Goal: Task Accomplishment & Management: Use online tool/utility

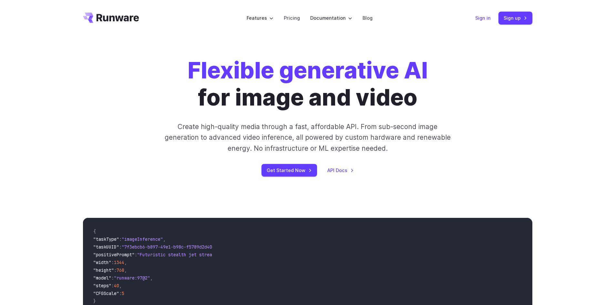
click at [487, 16] on link "Sign in" at bounding box center [482, 17] width 15 height 7
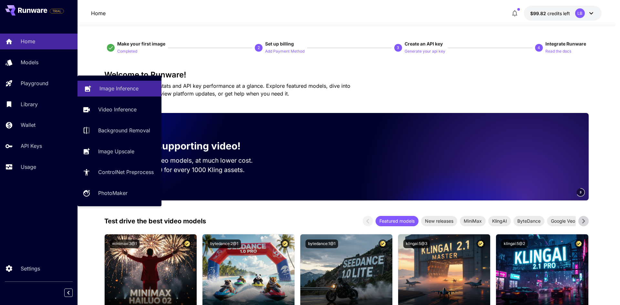
click at [124, 90] on p "Image Inference" at bounding box center [118, 89] width 39 height 8
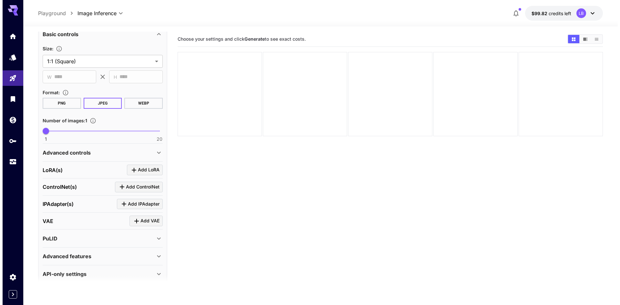
scroll to position [129, 0]
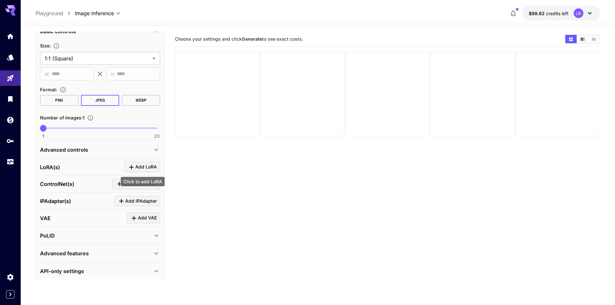
click at [141, 168] on span "Add LoRA" at bounding box center [146, 167] width 22 height 8
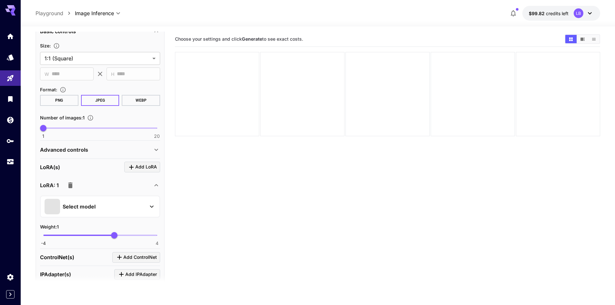
click at [104, 211] on div "Select model" at bounding box center [95, 206] width 101 height 15
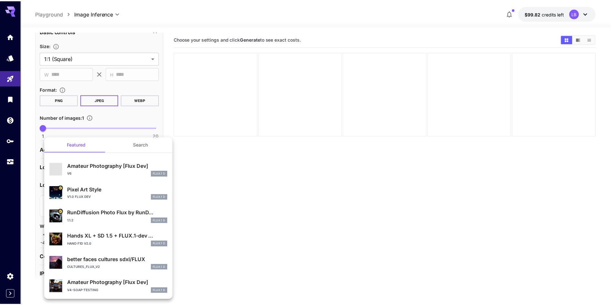
scroll to position [0, 0]
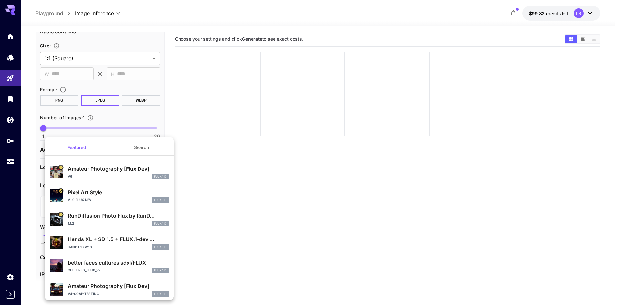
drag, startPoint x: 120, startPoint y: 216, endPoint x: 124, endPoint y: 161, distance: 55.4
click at [124, 161] on section "Amateur Photography [Flux Dev] v6 FLUX.1 D Pixel Art Style v1.0 Flux Dev FLUX.1…" at bounding box center [109, 287] width 129 height 263
click at [137, 151] on button "Search" at bounding box center [141, 147] width 65 height 15
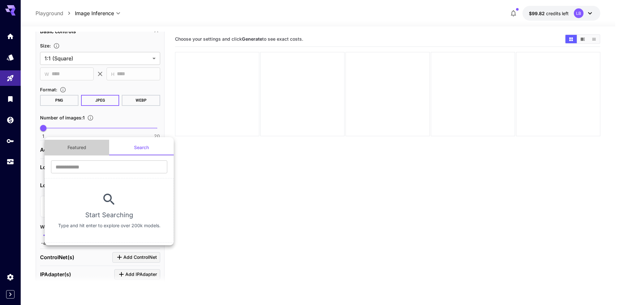
click at [92, 149] on button "Featured" at bounding box center [77, 147] width 65 height 15
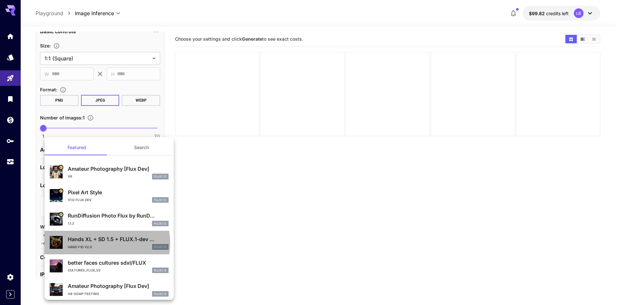
click at [95, 243] on p "Hands XL + SD 1.5 + FLUX.1-dev ..." at bounding box center [118, 239] width 101 height 8
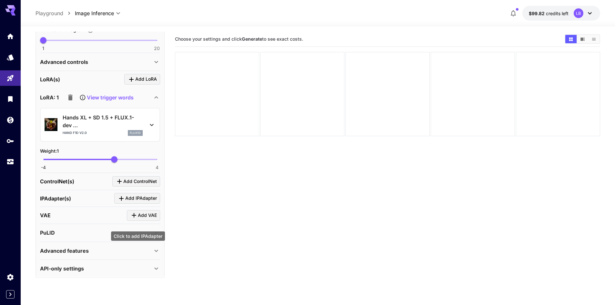
scroll to position [220, 0]
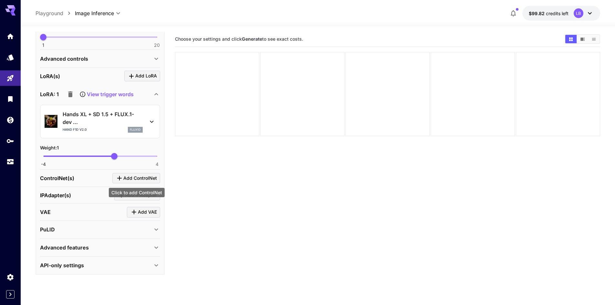
click at [141, 178] on span "Add ControlNet" at bounding box center [140, 178] width 34 height 8
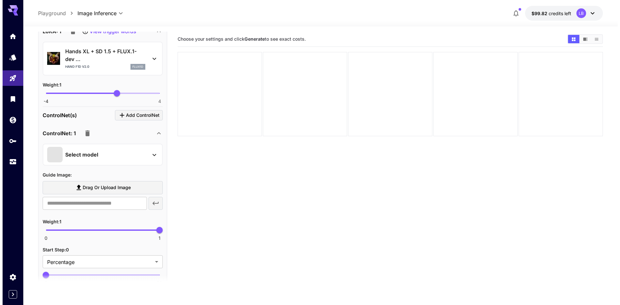
scroll to position [285, 0]
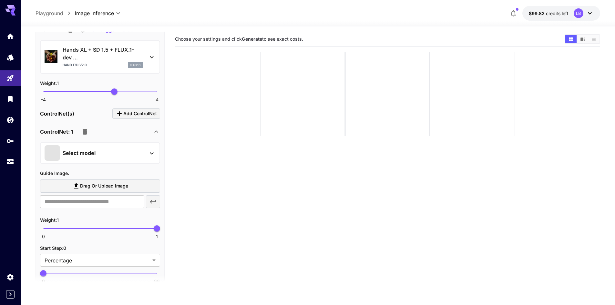
click at [102, 149] on div "Select model" at bounding box center [95, 152] width 101 height 15
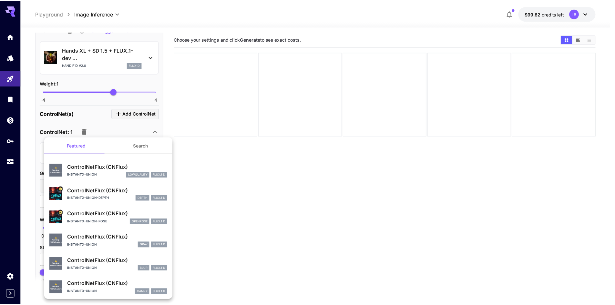
scroll to position [0, 0]
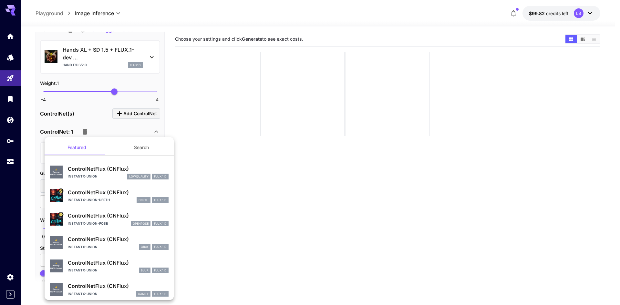
click at [244, 203] on div at bounding box center [310, 152] width 620 height 305
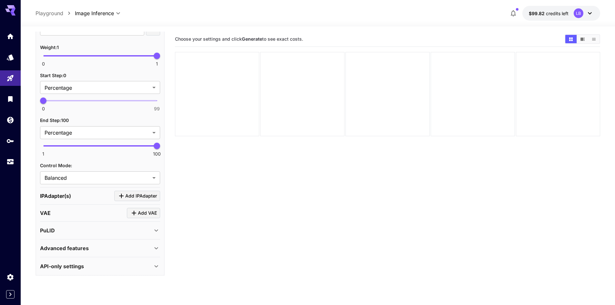
scroll to position [458, 0]
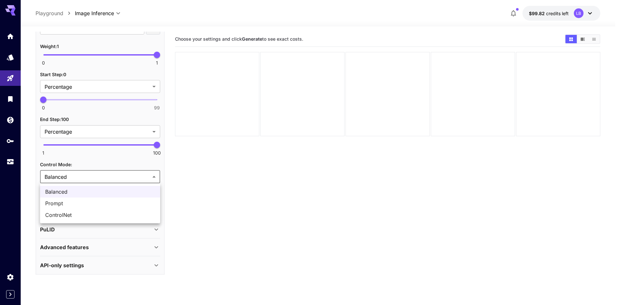
click at [87, 175] on body "**********" at bounding box center [310, 178] width 620 height 356
click at [87, 175] on div at bounding box center [310, 152] width 620 height 305
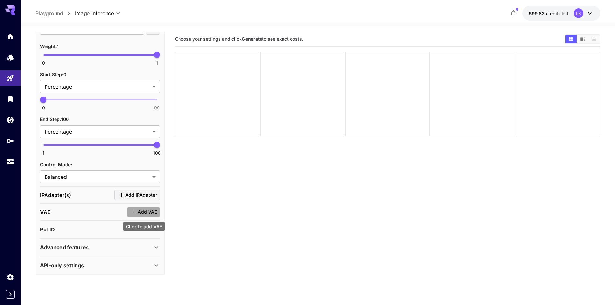
click at [137, 213] on icon "Click to add VAE" at bounding box center [134, 212] width 8 height 8
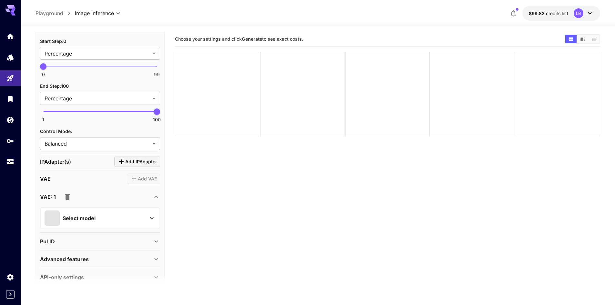
scroll to position [503, 0]
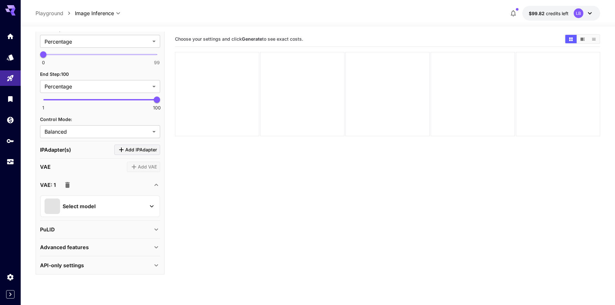
click at [105, 209] on div "Select model" at bounding box center [95, 205] width 101 height 15
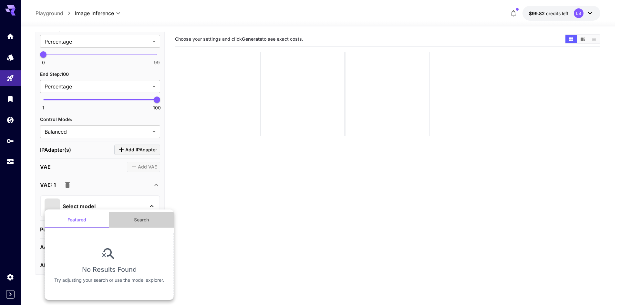
click at [148, 221] on button "Search" at bounding box center [141, 219] width 65 height 15
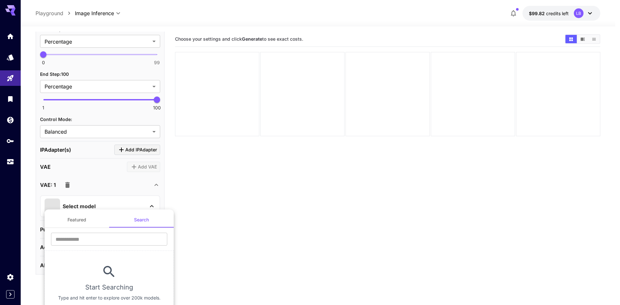
click at [204, 199] on div at bounding box center [310, 152] width 620 height 305
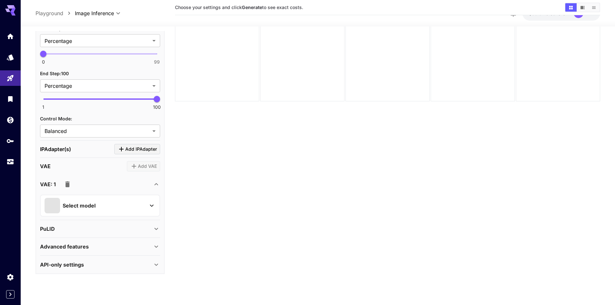
scroll to position [51, 0]
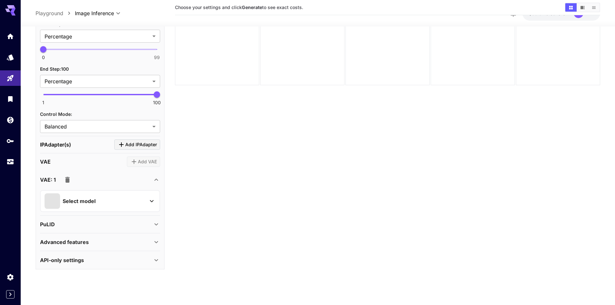
click at [71, 259] on p "API-only settings" at bounding box center [62, 260] width 44 height 8
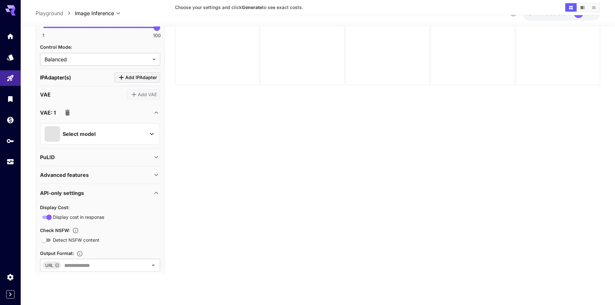
scroll to position [548, 0]
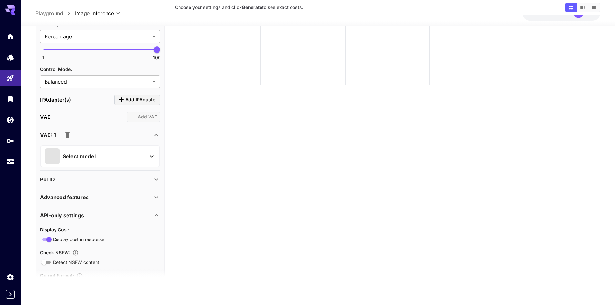
click at [95, 194] on div "Advanced features" at bounding box center [96, 197] width 112 height 8
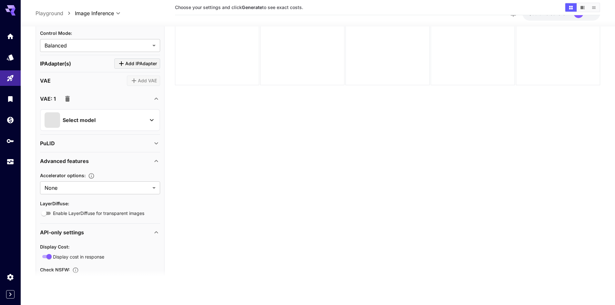
scroll to position [613, 0]
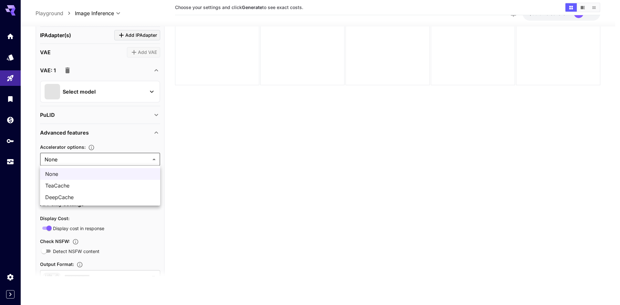
click at [78, 158] on body "**********" at bounding box center [310, 127] width 620 height 356
click at [77, 188] on span "TeaCache" at bounding box center [100, 186] width 110 height 8
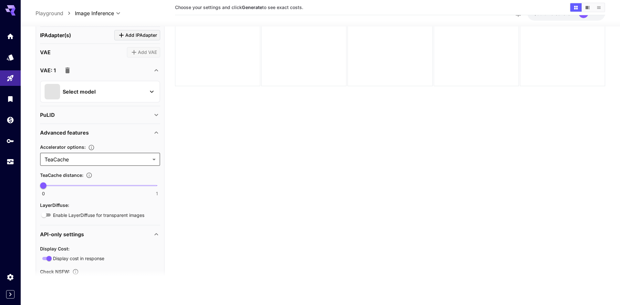
click at [104, 157] on body "**********" at bounding box center [310, 127] width 620 height 356
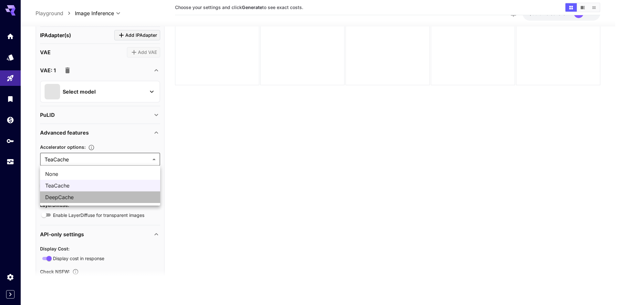
click at [76, 199] on span "DeepCache" at bounding box center [100, 197] width 110 height 8
type input "*********"
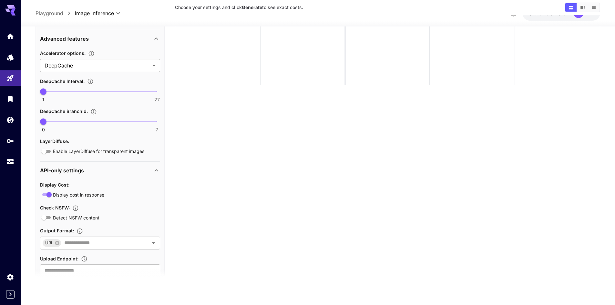
scroll to position [710, 0]
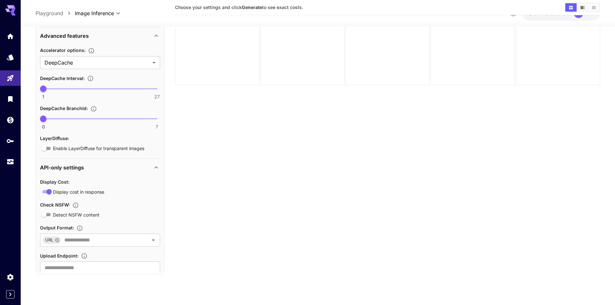
click at [159, 167] on icon at bounding box center [156, 168] width 8 height 8
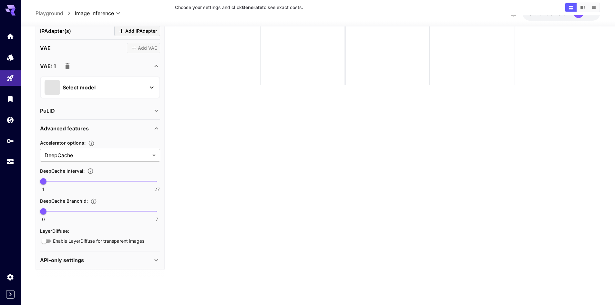
scroll to position [617, 0]
click at [109, 139] on div "Accelerator options :" at bounding box center [100, 143] width 120 height 8
click at [117, 128] on div "Advanced features" at bounding box center [96, 129] width 112 height 8
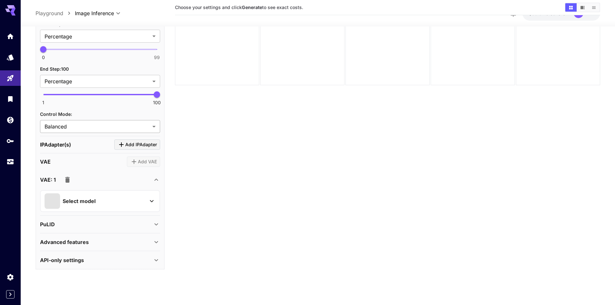
scroll to position [503, 0]
click at [77, 218] on div "PuLID" at bounding box center [100, 224] width 120 height 15
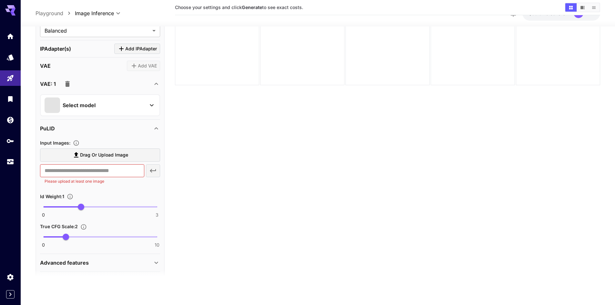
scroll to position [600, 0]
click at [86, 130] on div "PuLID" at bounding box center [96, 128] width 112 height 8
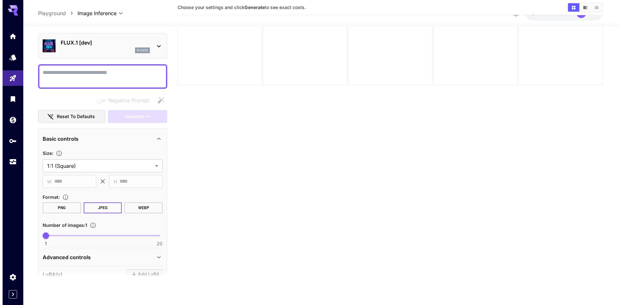
scroll to position [0, 0]
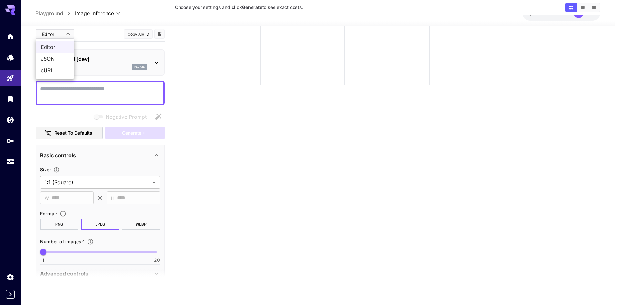
click at [61, 34] on body "**********" at bounding box center [310, 127] width 620 height 356
click at [241, 139] on div at bounding box center [310, 152] width 620 height 305
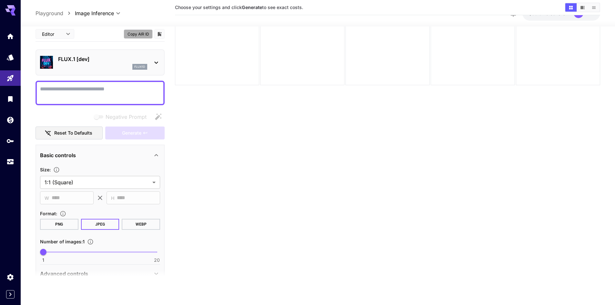
click at [136, 35] on button "Copy AIR ID" at bounding box center [138, 33] width 29 height 9
click at [136, 35] on button "Copied!" at bounding box center [138, 33] width 29 height 9
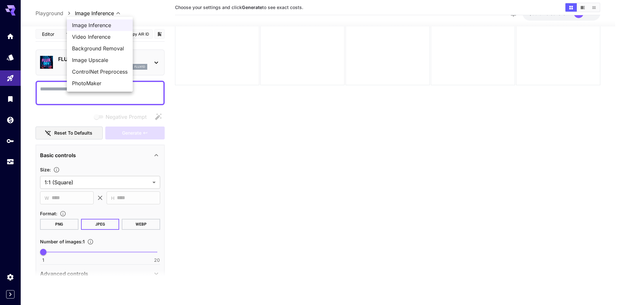
click at [110, 11] on body "**********" at bounding box center [310, 127] width 620 height 356
click at [110, 36] on span "Video Inference" at bounding box center [100, 37] width 56 height 8
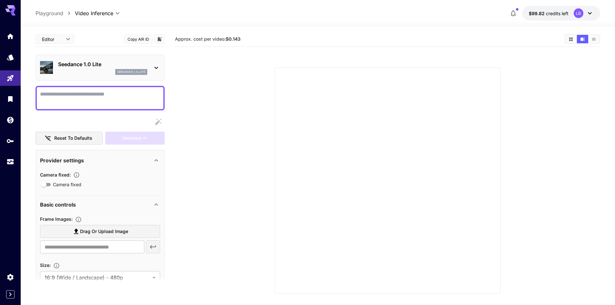
click at [93, 68] on div "Seedance 1.0 Lite seedance_1_0_lite" at bounding box center [102, 67] width 89 height 15
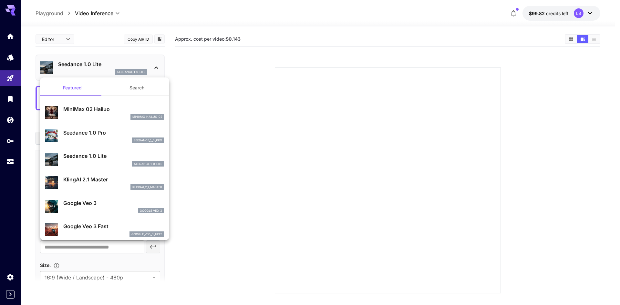
click at [236, 128] on div at bounding box center [310, 152] width 620 height 305
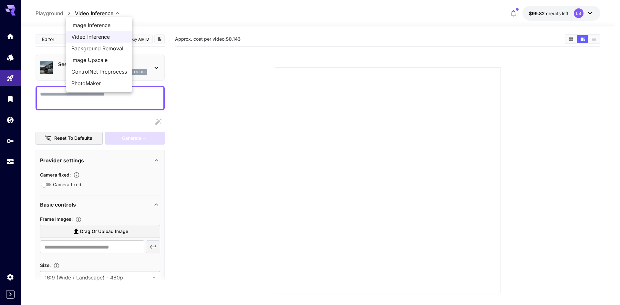
click at [83, 13] on body "**********" at bounding box center [310, 178] width 620 height 356
click at [100, 46] on span "Background Removal" at bounding box center [99, 49] width 56 height 8
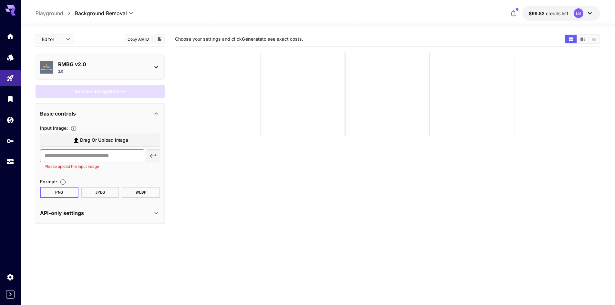
click at [117, 65] on p "RMBG v2.0" at bounding box center [102, 64] width 89 height 8
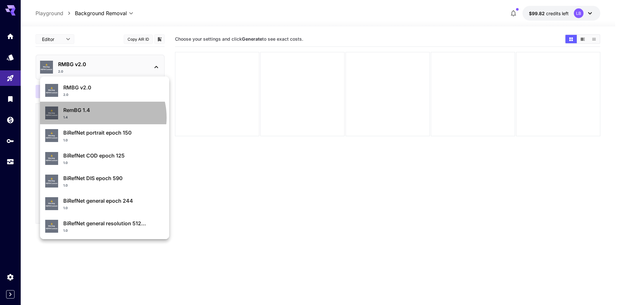
click at [96, 117] on div "1.4" at bounding box center [113, 117] width 101 height 5
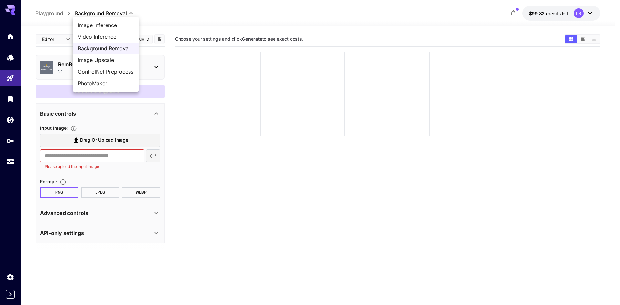
click at [99, 12] on body "**********" at bounding box center [310, 178] width 620 height 356
click at [110, 60] on span "Image Upscale" at bounding box center [106, 60] width 56 height 8
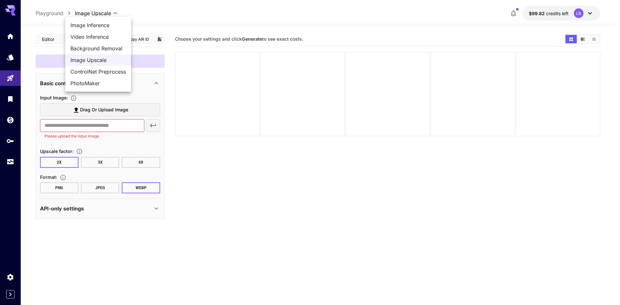
click at [108, 11] on body "**********" at bounding box center [310, 178] width 620 height 356
click at [111, 71] on span "ControlNet Preprocess" at bounding box center [98, 72] width 56 height 8
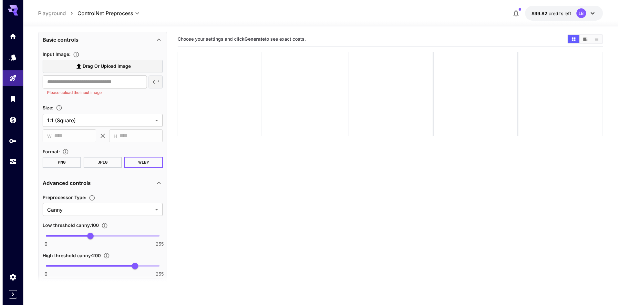
scroll to position [68, 0]
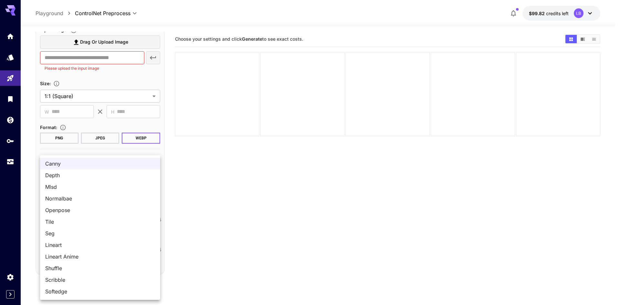
click at [100, 188] on body "**********" at bounding box center [310, 178] width 620 height 356
click at [203, 183] on div at bounding box center [310, 152] width 620 height 305
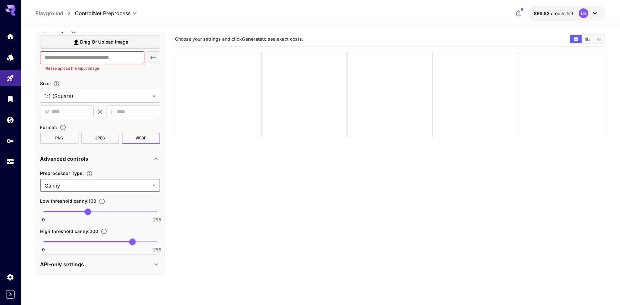
click at [107, 12] on body "**********" at bounding box center [310, 178] width 620 height 356
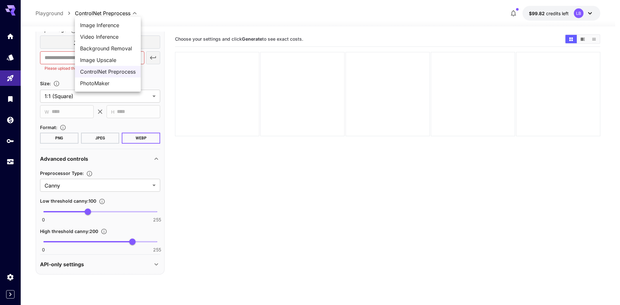
click at [104, 81] on span "PhotoMaker" at bounding box center [108, 83] width 56 height 8
type input "**********"
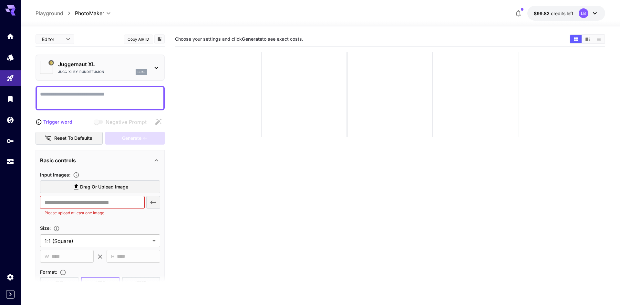
type input "*********"
type input "*******"
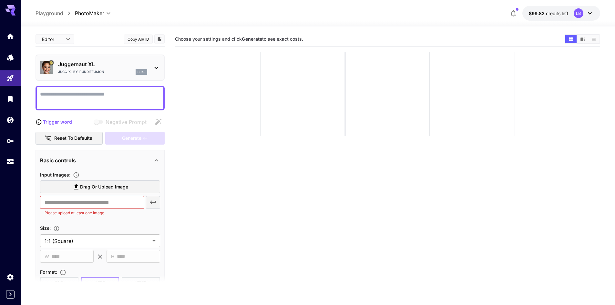
click at [112, 69] on div "Jugg_XI_by_RunDiffusion sdxl" at bounding box center [102, 72] width 89 height 6
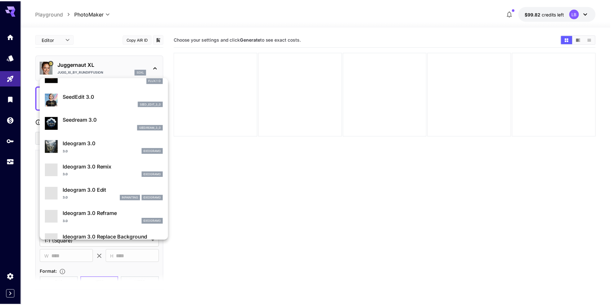
scroll to position [194, 0]
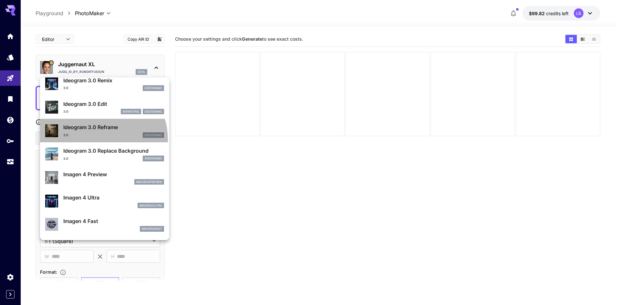
click at [96, 139] on div "Ideogram 3.0 Reframe 3.0 ideogram3" at bounding box center [104, 131] width 119 height 20
type input "*"
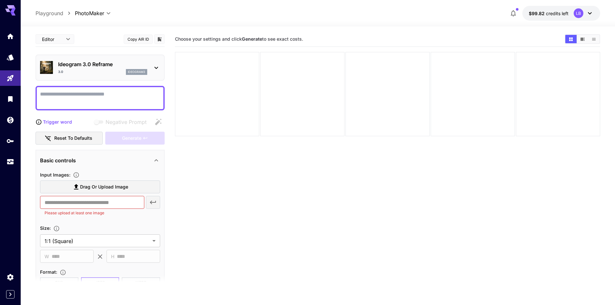
click at [126, 58] on div "Ideogram 3.0 Reframe 3.0 ideogram3" at bounding box center [100, 68] width 120 height 20
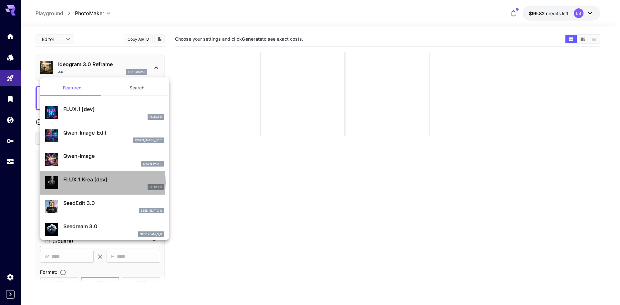
click at [82, 182] on p "FLUX.1 Krea [dev]" at bounding box center [113, 180] width 101 height 8
type input "**"
type input "***"
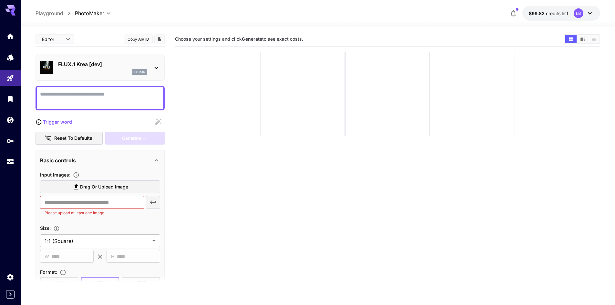
click at [82, 62] on p "FLUX.1 Krea [dev]" at bounding box center [102, 64] width 89 height 8
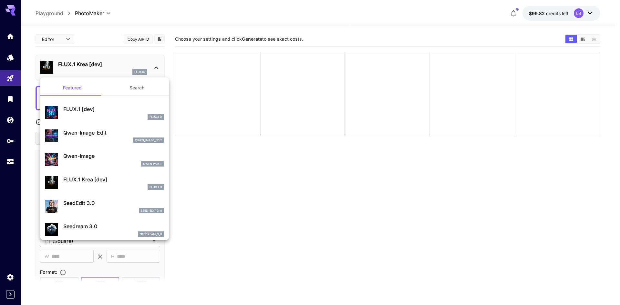
click at [263, 187] on div at bounding box center [310, 152] width 620 height 305
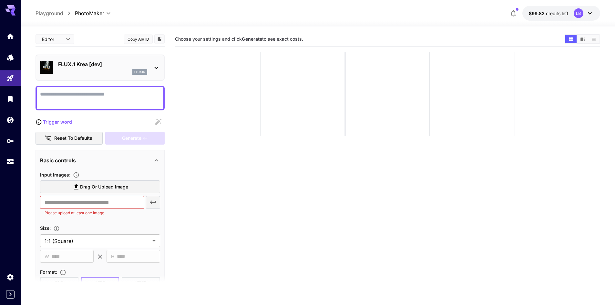
click at [85, 98] on textarea "Display cost in response" at bounding box center [100, 97] width 120 height 15
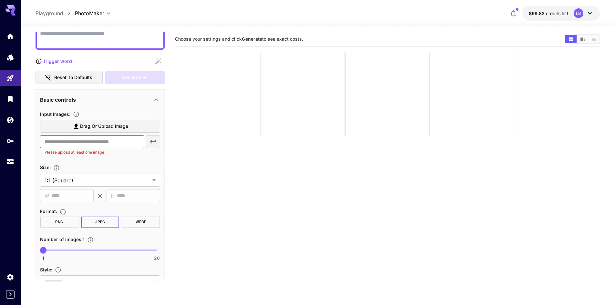
scroll to position [65, 0]
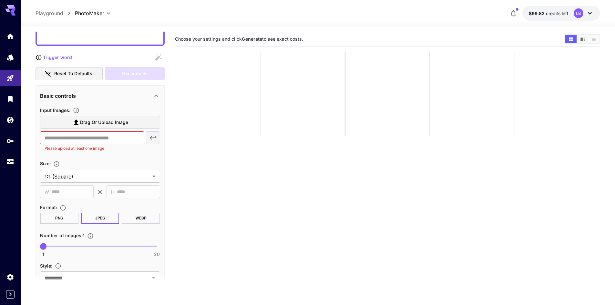
click at [90, 98] on div "Basic controls" at bounding box center [96, 96] width 112 height 8
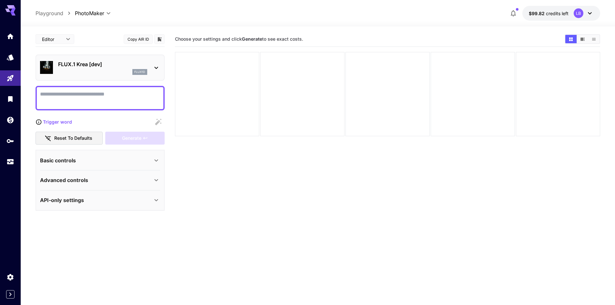
scroll to position [0, 0]
click at [118, 180] on div "Advanced controls" at bounding box center [96, 180] width 112 height 8
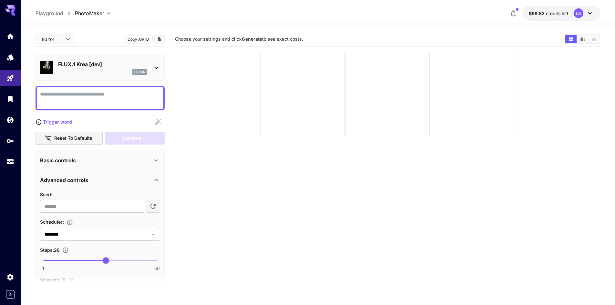
click at [118, 180] on div "Advanced controls" at bounding box center [96, 180] width 112 height 8
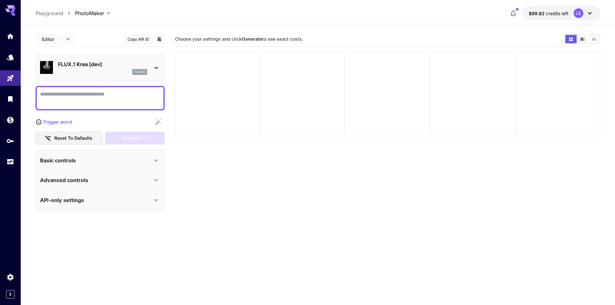
click at [83, 92] on textarea "Display cost in response" at bounding box center [100, 97] width 120 height 15
click at [8, 122] on icon "Wallet" at bounding box center [11, 118] width 8 height 8
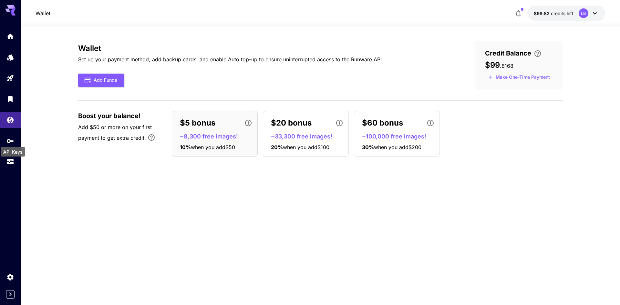
click at [11, 145] on div "API Keys" at bounding box center [13, 150] width 26 height 15
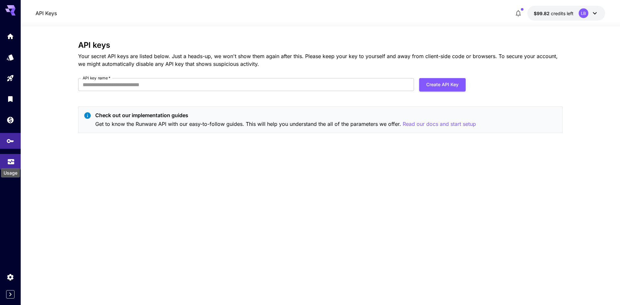
click at [12, 162] on icon "Usage" at bounding box center [11, 160] width 6 height 3
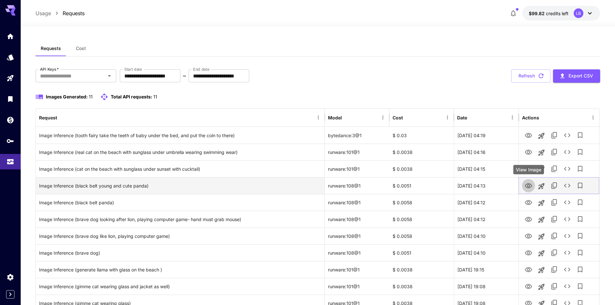
click at [527, 184] on icon "View Image" at bounding box center [528, 185] width 7 height 5
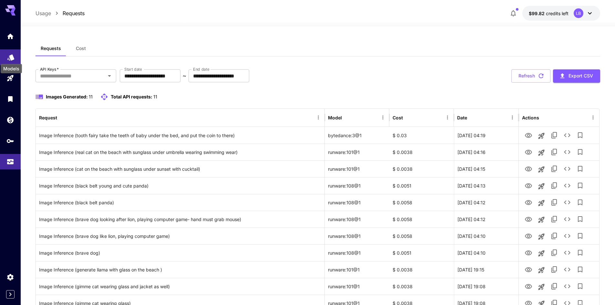
click at [13, 55] on icon "Models" at bounding box center [10, 55] width 7 height 6
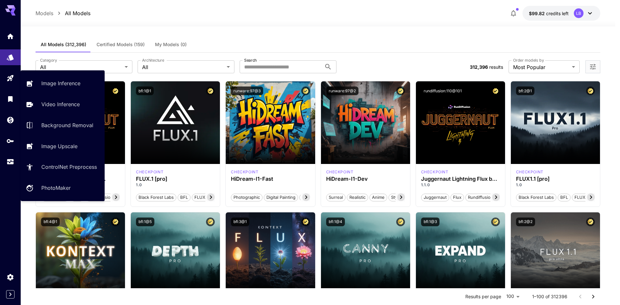
click at [10, 81] on link at bounding box center [10, 78] width 21 height 16
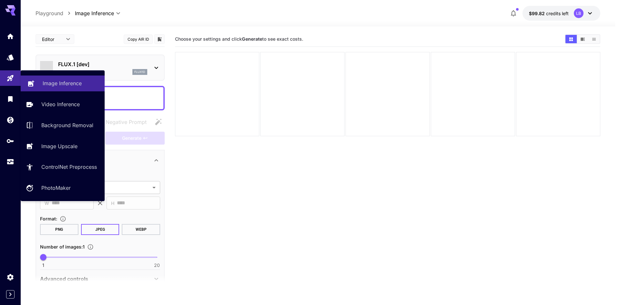
click at [56, 89] on link "Image Inference" at bounding box center [63, 84] width 84 height 16
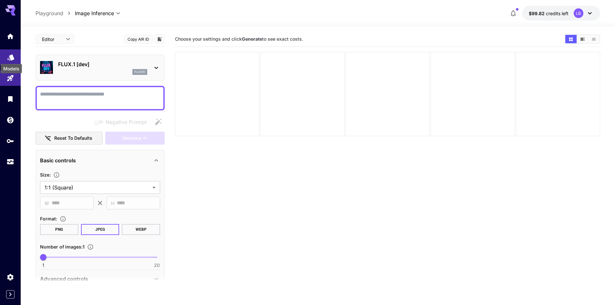
click at [10, 56] on icon "Models" at bounding box center [10, 55] width 7 height 6
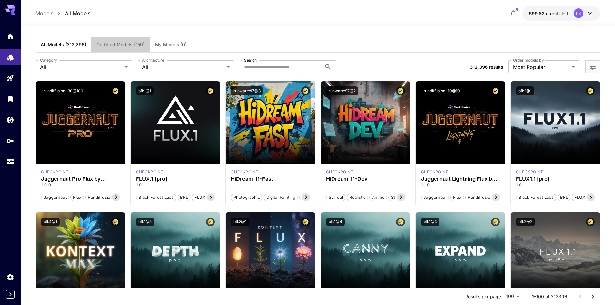
click at [119, 43] on span "Certified Models (159)" at bounding box center [120, 45] width 48 height 6
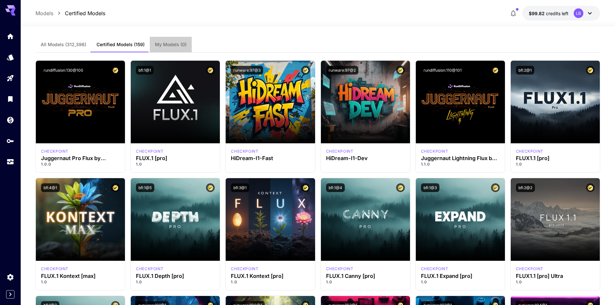
click at [168, 43] on span "My Models (0)" at bounding box center [171, 45] width 32 height 6
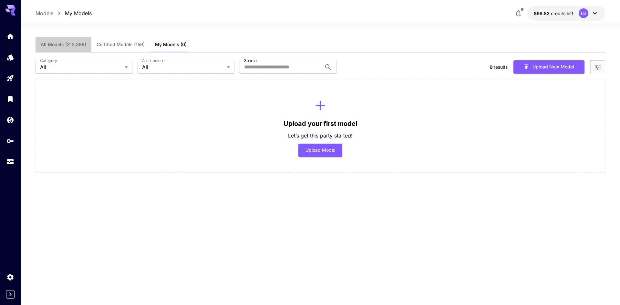
click at [72, 48] on button "All Models (312,396)" at bounding box center [64, 44] width 56 height 15
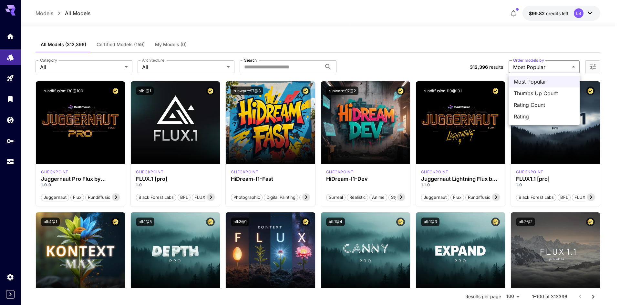
click at [530, 91] on span "Thumbs Up Count" at bounding box center [543, 93] width 61 height 8
type input "**********"
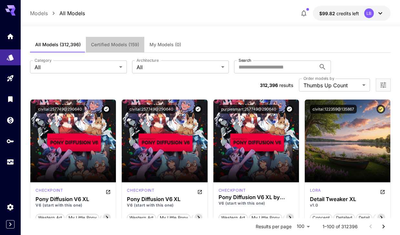
click at [118, 42] on span "Certified Models (159)" at bounding box center [115, 45] width 48 height 6
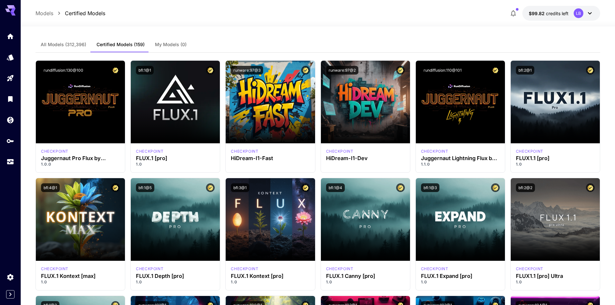
click at [168, 45] on span "My Models (0)" at bounding box center [171, 45] width 32 height 6
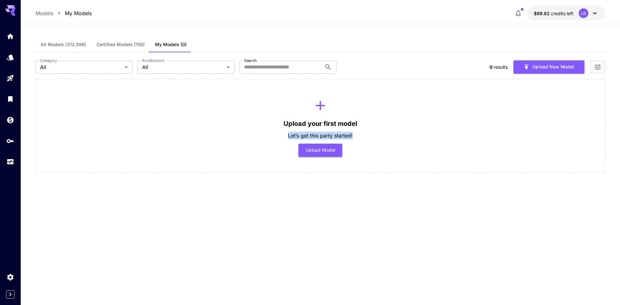
drag, startPoint x: 284, startPoint y: 136, endPoint x: 360, endPoint y: 137, distance: 75.9
click at [360, 137] on div "Upload your first model Let’s get this party started! Upload Model" at bounding box center [320, 126] width 569 height 94
click at [327, 137] on p "Let’s get this party started!" at bounding box center [320, 136] width 65 height 8
drag, startPoint x: 306, startPoint y: 136, endPoint x: 343, endPoint y: 137, distance: 37.8
click at [343, 137] on p "Let’s get this party started!" at bounding box center [320, 136] width 65 height 8
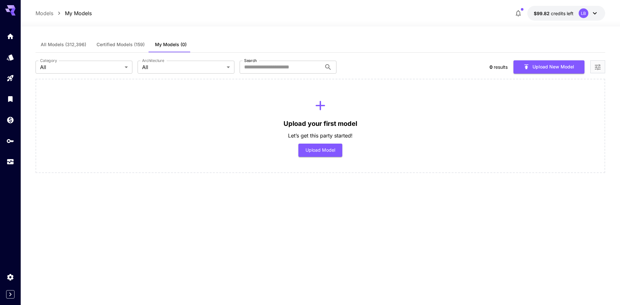
drag, startPoint x: 289, startPoint y: 137, endPoint x: 361, endPoint y: 134, distance: 73.0
click at [361, 134] on div "Upload your first model Let’s get this party started! Upload Model" at bounding box center [320, 126] width 569 height 94
drag, startPoint x: 354, startPoint y: 134, endPoint x: 282, endPoint y: 122, distance: 73.0
click at [282, 122] on div "Upload your first model Let’s get this party started! Upload Model" at bounding box center [320, 126] width 569 height 94
click at [282, 124] on div "Upload your first model Let’s get this party started! Upload Model" at bounding box center [320, 126] width 569 height 94
